Goal: Task Accomplishment & Management: Manage account settings

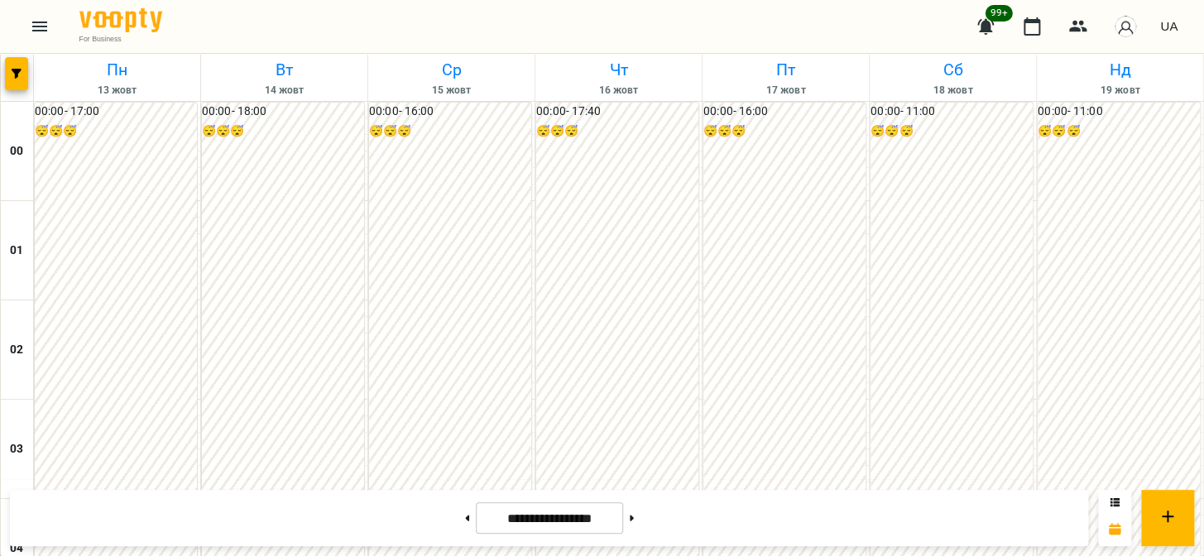
scroll to position [1476, 0]
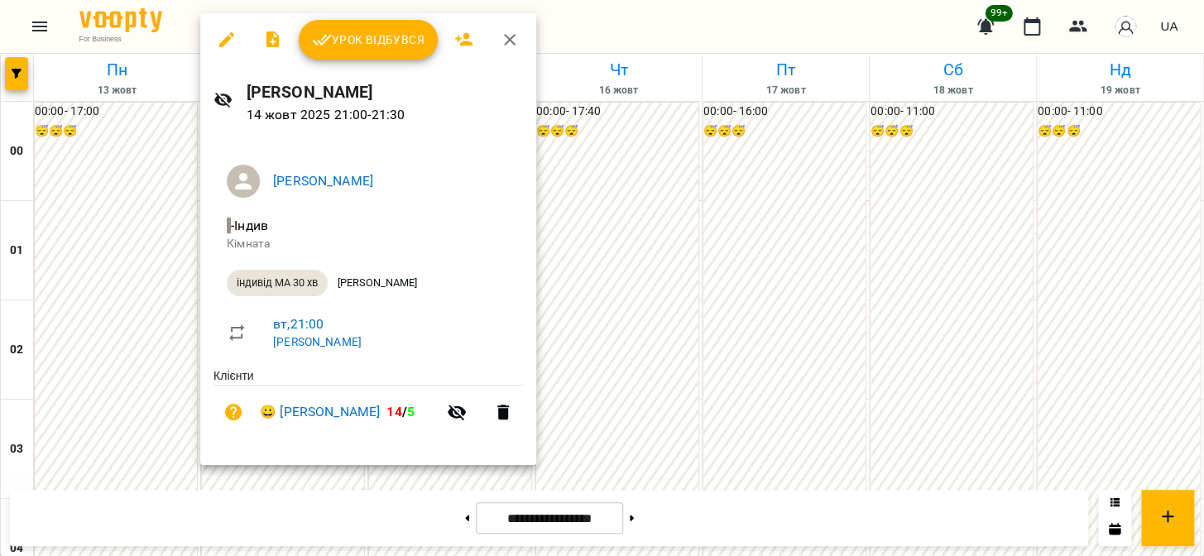
click at [328, 41] on icon "button" at bounding box center [322, 40] width 20 height 20
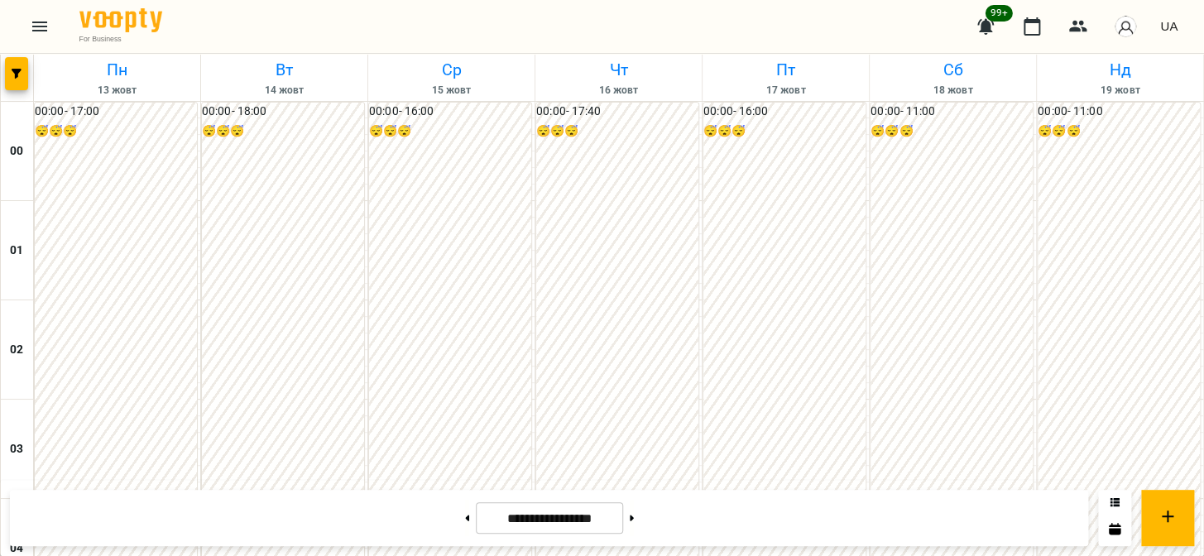
scroll to position [1828, 0]
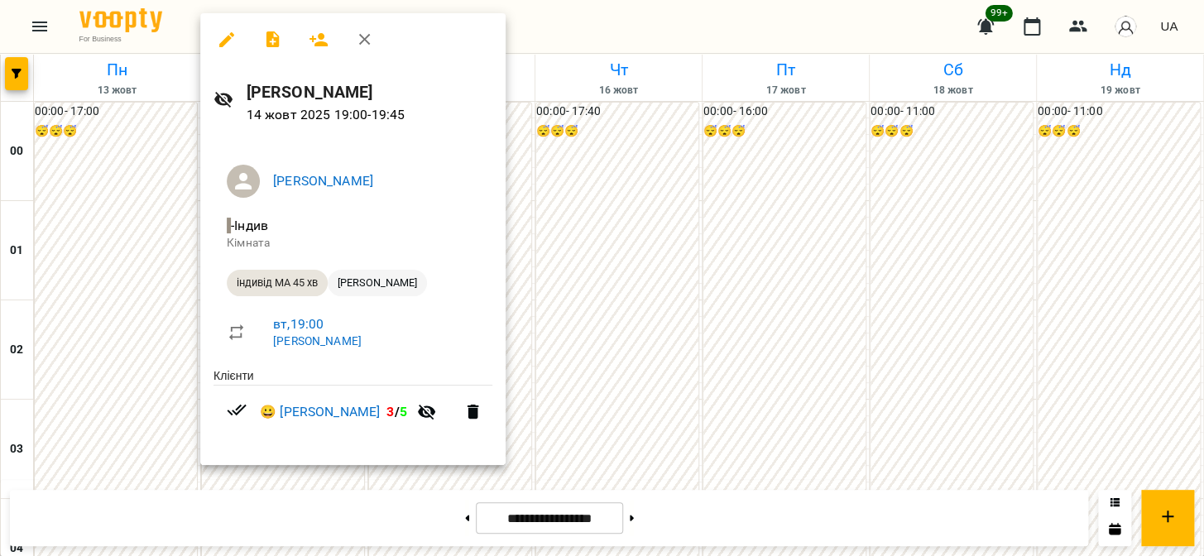
click at [364, 285] on span "[PERSON_NAME]" at bounding box center [377, 283] width 99 height 15
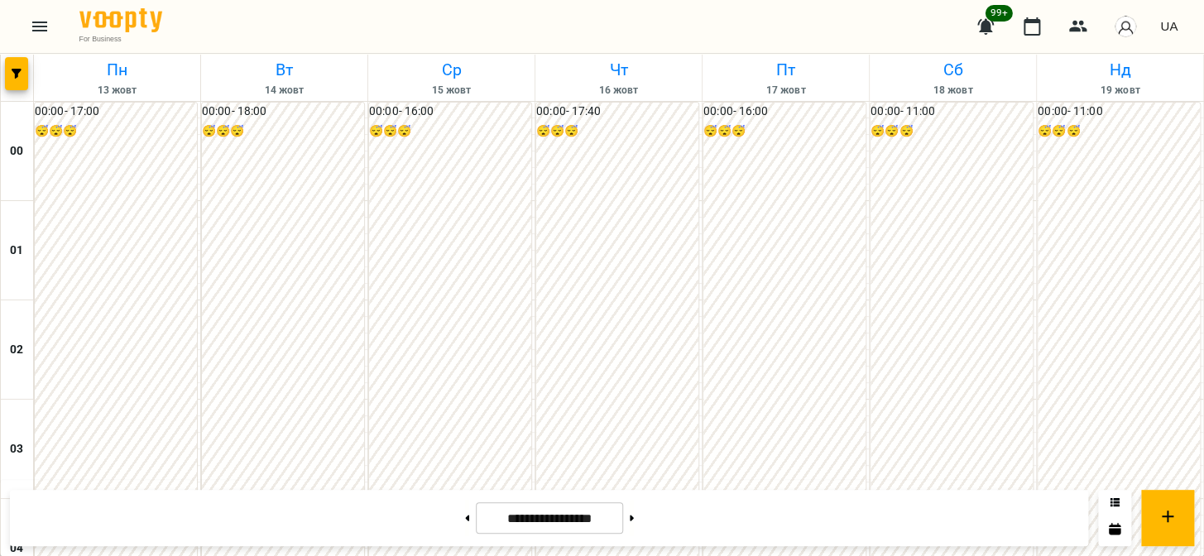
scroll to position [1580, 0]
